Goal: Transaction & Acquisition: Purchase product/service

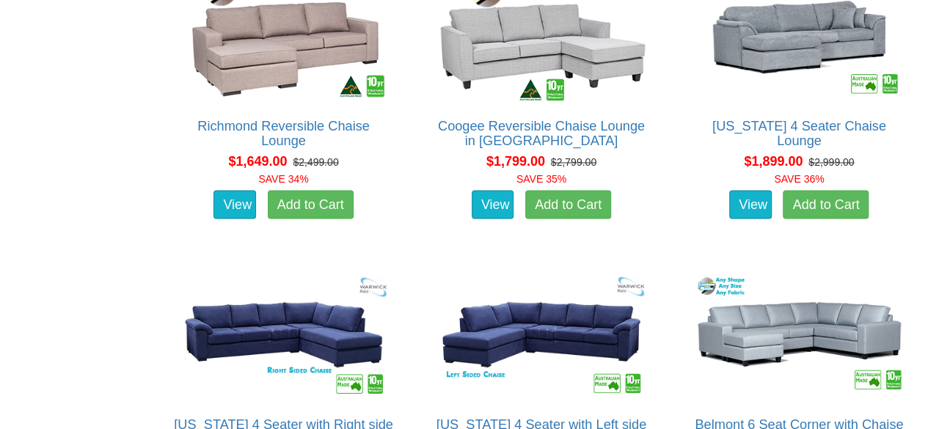
scroll to position [1197, 0]
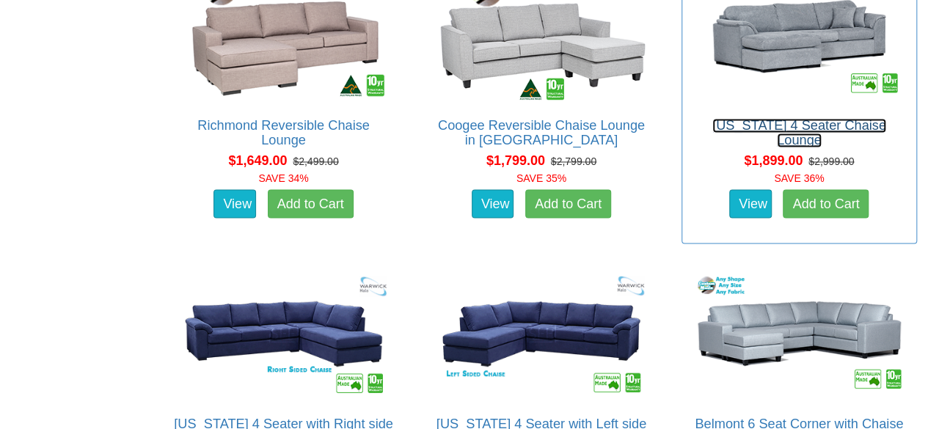
click at [745, 127] on link "Texas 4 Seater Chaise Lounge" at bounding box center [799, 132] width 174 height 29
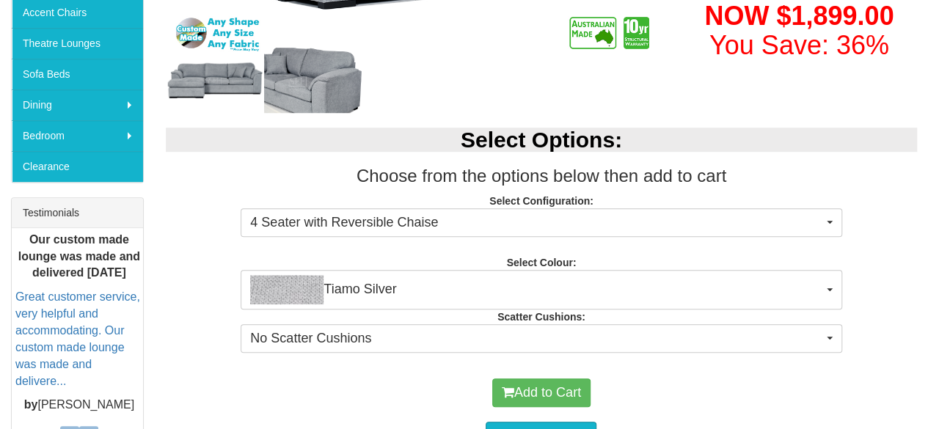
scroll to position [426, 0]
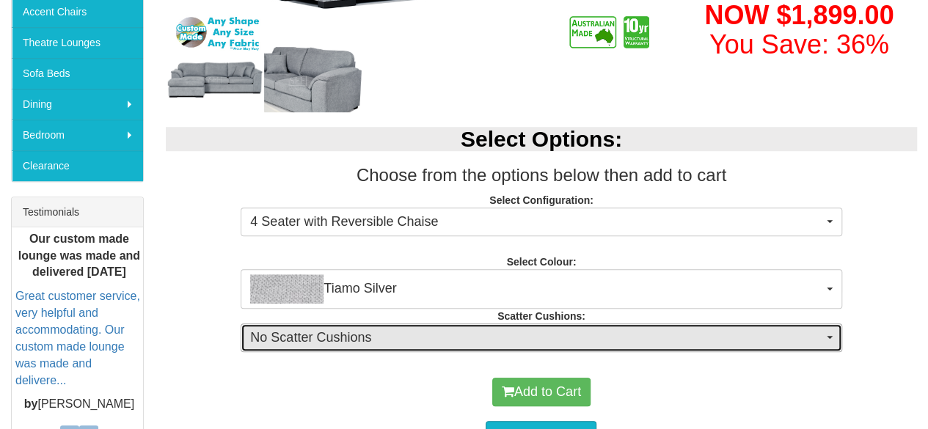
click at [610, 344] on span "No Scatter Cushions" at bounding box center [536, 338] width 572 height 19
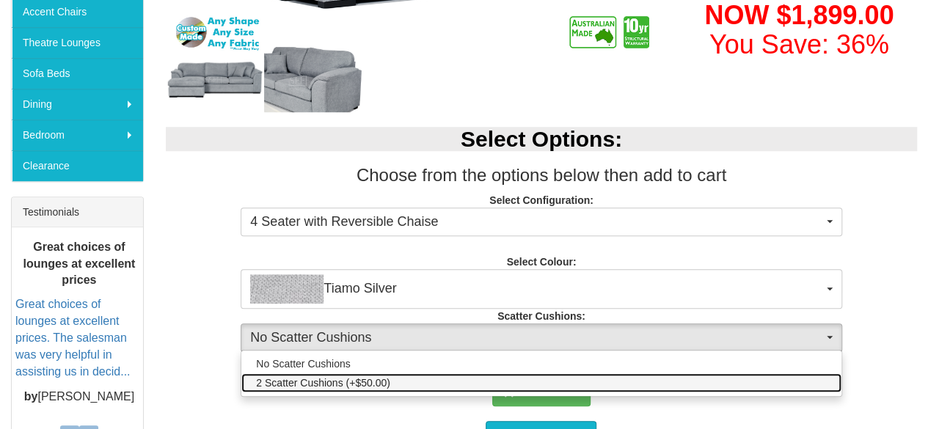
click at [599, 384] on link "2 Scatter Cushions (+$50.00)" at bounding box center [540, 382] width 599 height 19
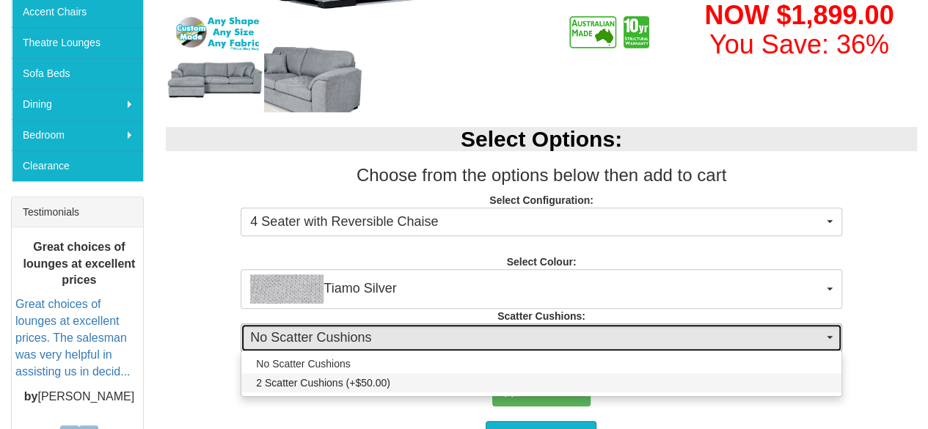
select select "2065"
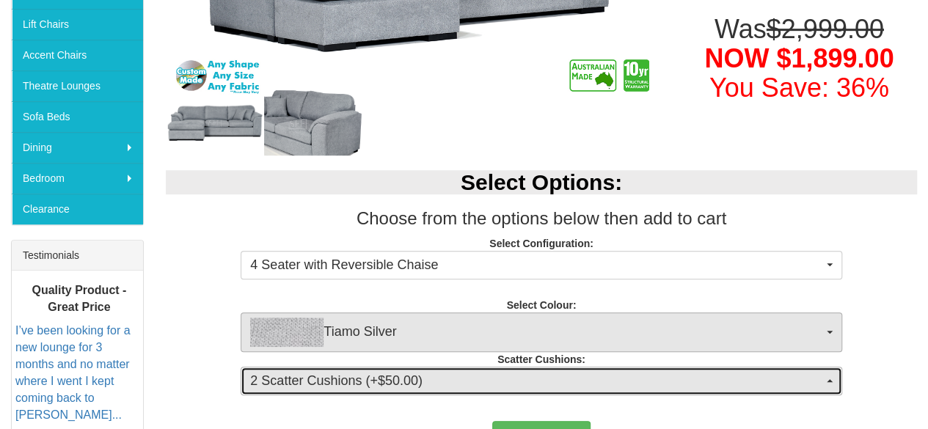
scroll to position [394, 0]
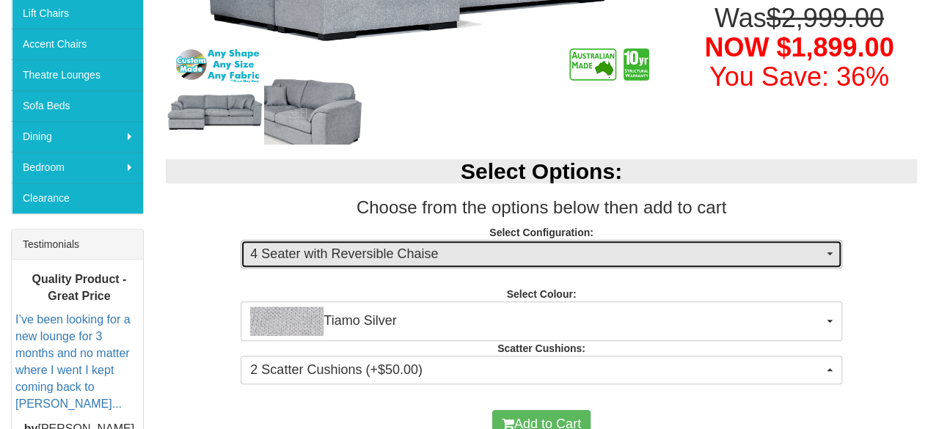
click at [634, 250] on span "4 Seater with Reversible Chaise" at bounding box center [536, 254] width 572 height 19
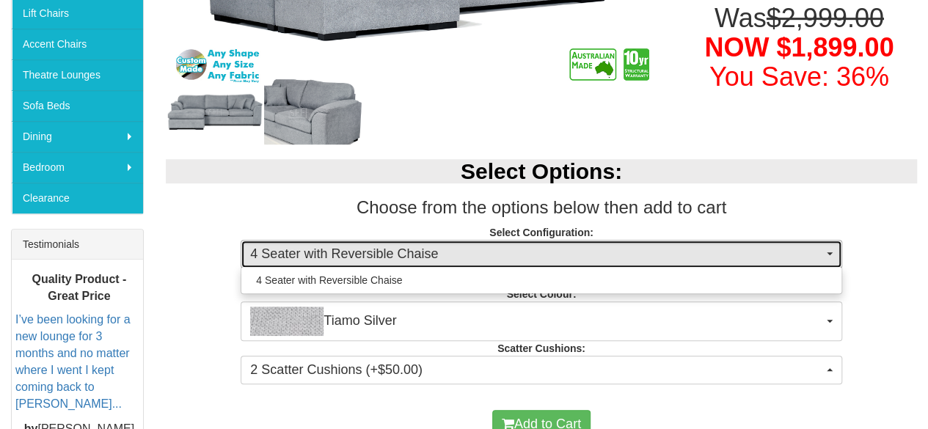
click at [634, 250] on span "4 Seater with Reversible Chaise" at bounding box center [536, 254] width 572 height 19
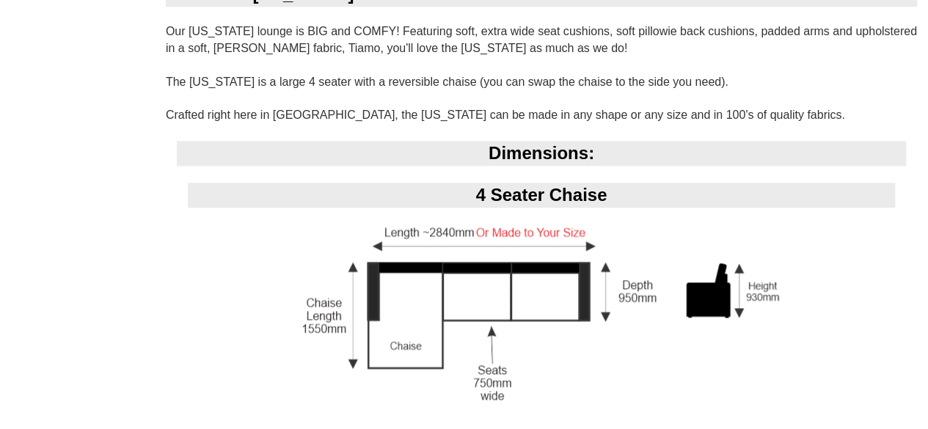
scroll to position [935, 0]
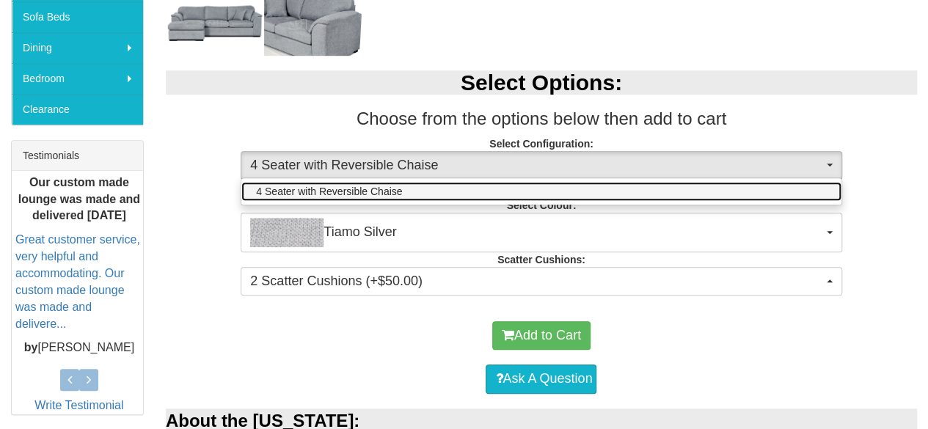
scroll to position [486, 0]
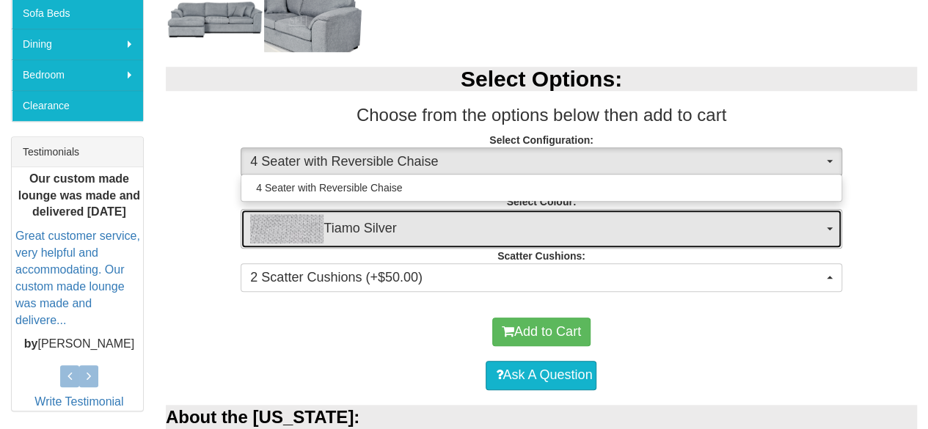
click at [632, 243] on button "Tiamo Silver" at bounding box center [541, 229] width 601 height 40
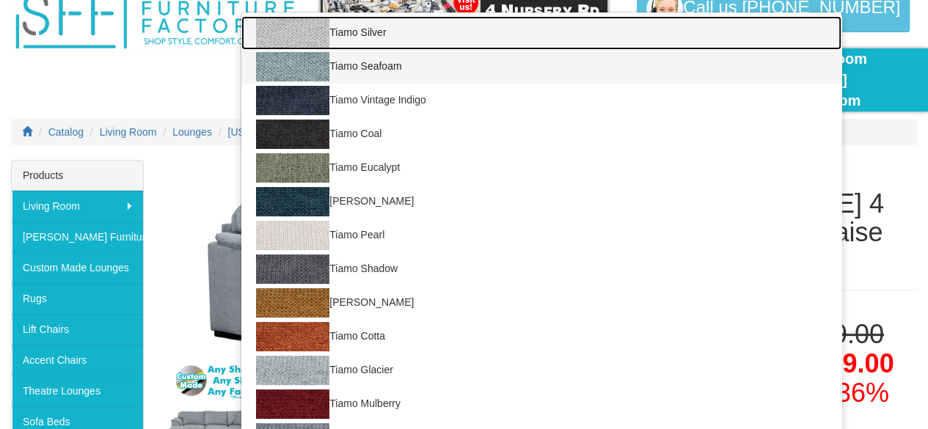
scroll to position [71, 0]
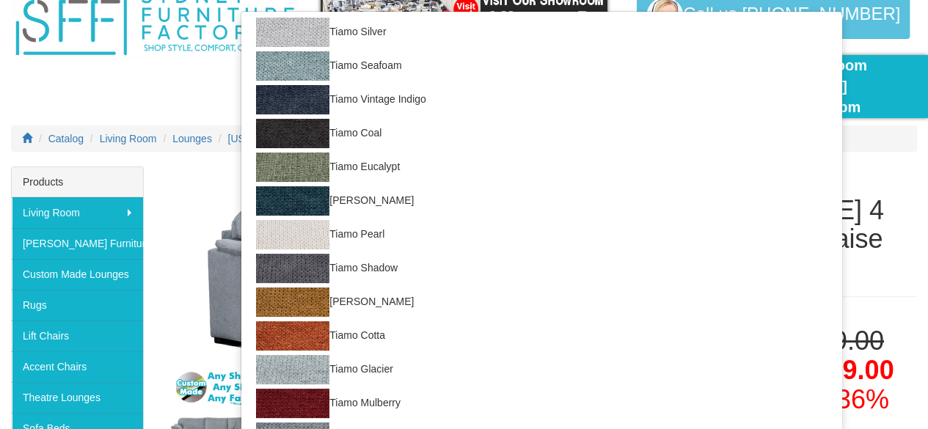
click at [906, 190] on div "Texas 4 Seater Chaise Lounge" at bounding box center [800, 240] width 258 height 146
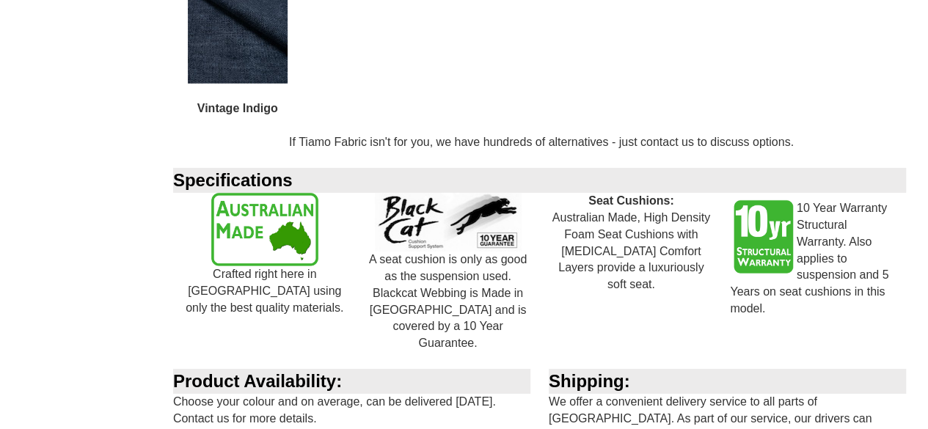
scroll to position [2233, 0]
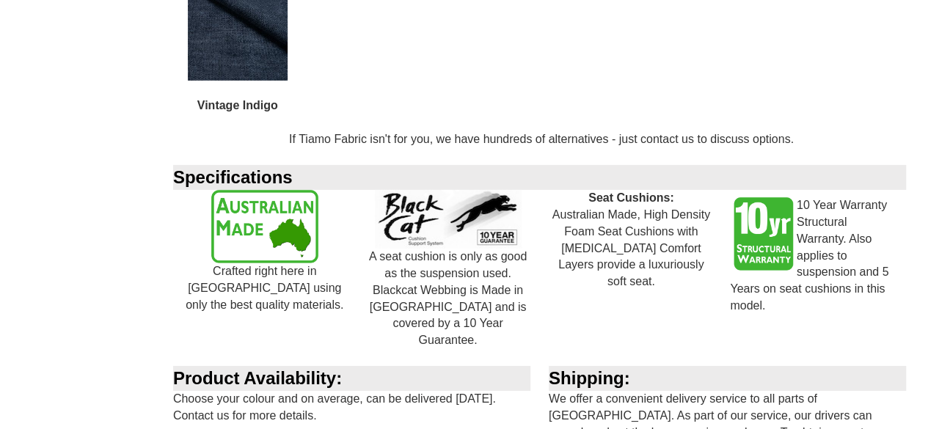
click at [806, 249] on div "10 Year Warranty Structural Warranty. Also applies to suspension and 5 Years on…" at bounding box center [814, 252] width 183 height 125
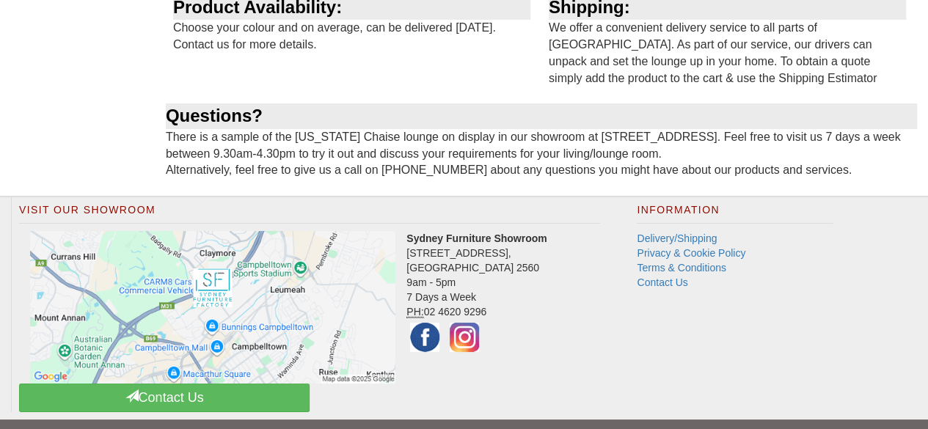
scroll to position [2613, 0]
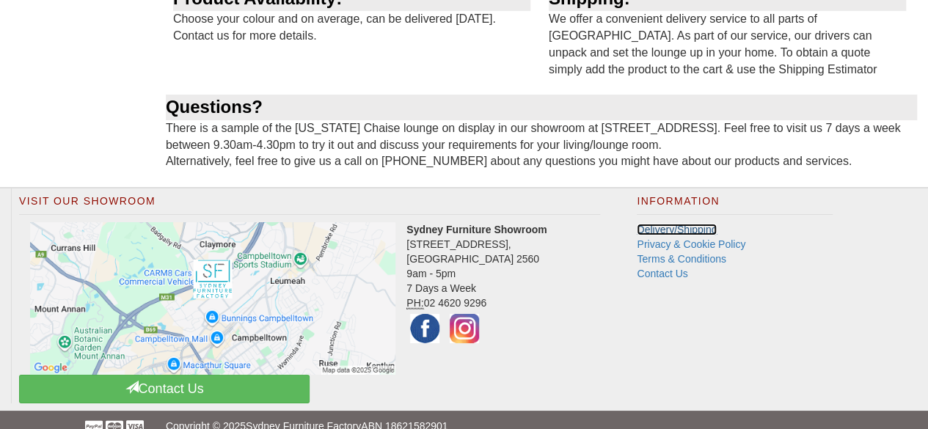
click at [690, 224] on link "Delivery/Shipping" at bounding box center [677, 230] width 80 height 12
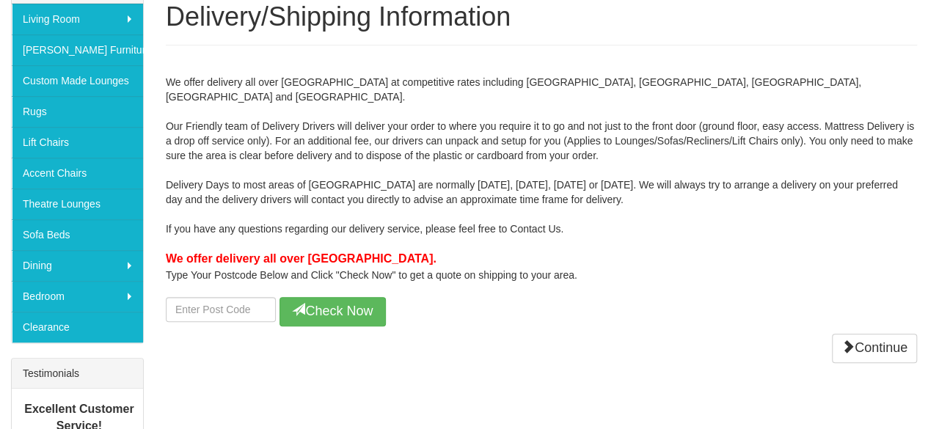
scroll to position [266, 0]
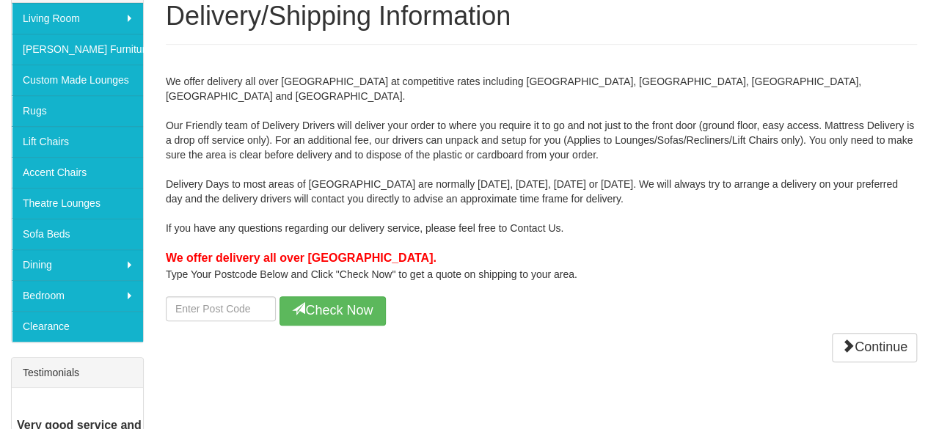
click at [204, 308] on div at bounding box center [221, 310] width 110 height 29
click at [206, 296] on input "number" at bounding box center [221, 308] width 110 height 25
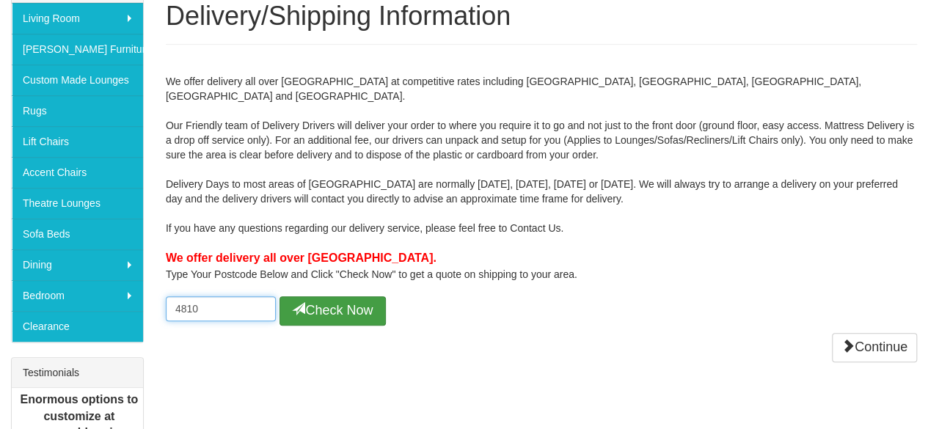
type input "4810"
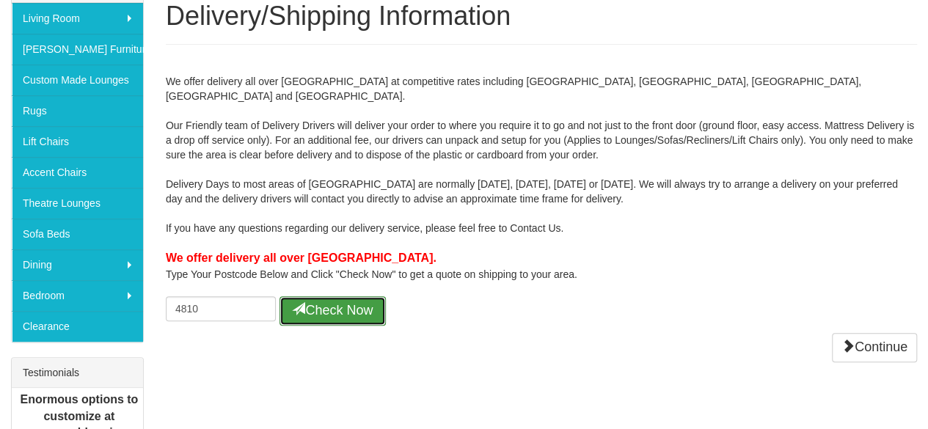
click at [332, 307] on button "Check Now" at bounding box center [333, 310] width 106 height 29
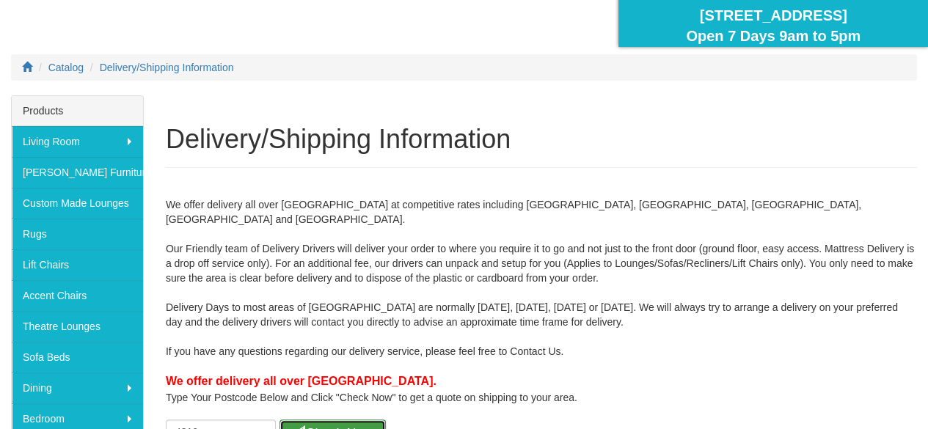
scroll to position [0, 0]
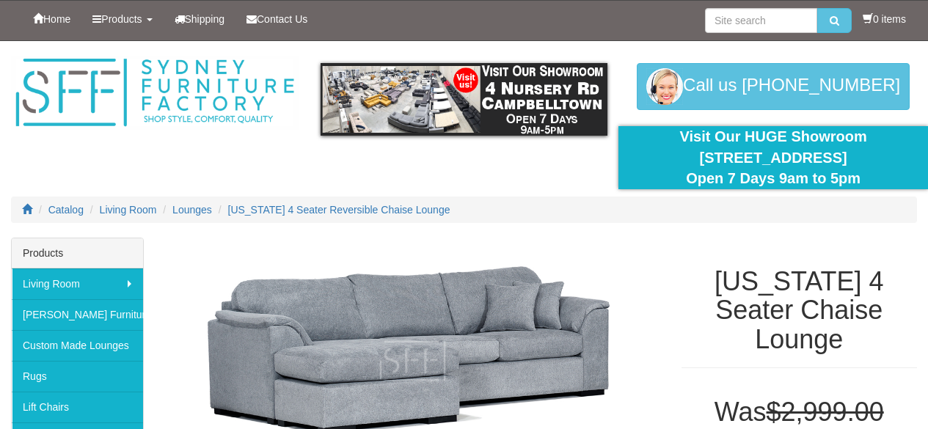
select select "2065"
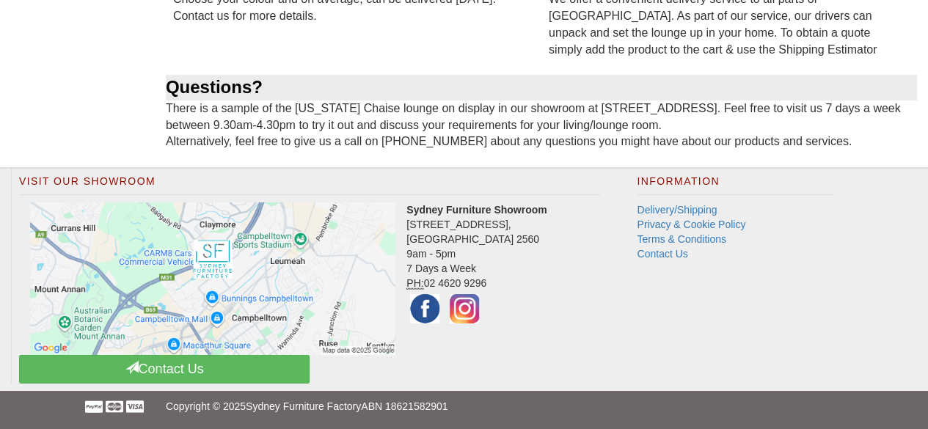
select select "2065"
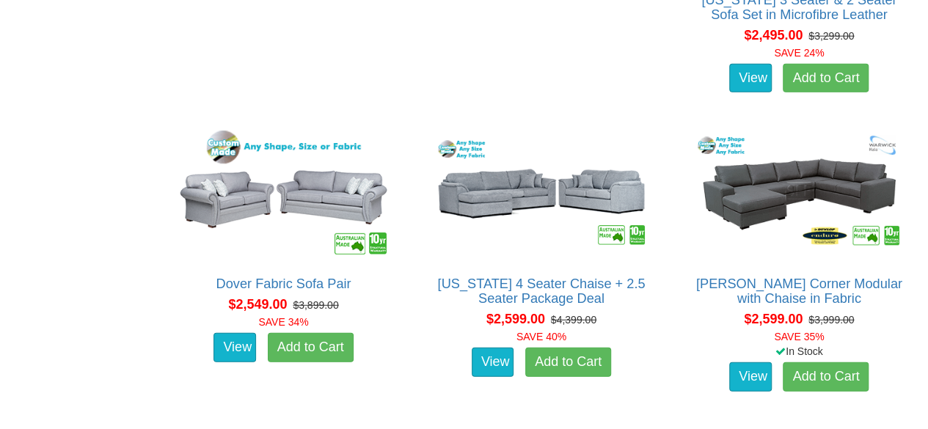
scroll to position [1197, 0]
